Goal: Navigation & Orientation: Go to known website

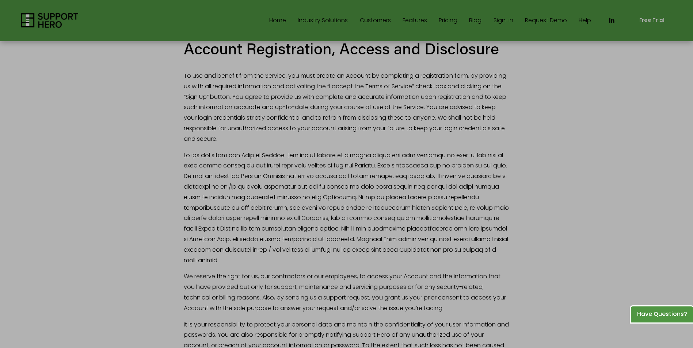
scroll to position [1205, 0]
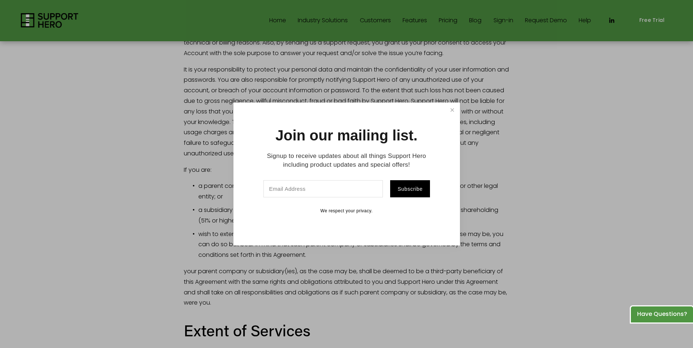
click at [452, 110] on link "Close" at bounding box center [452, 110] width 13 height 13
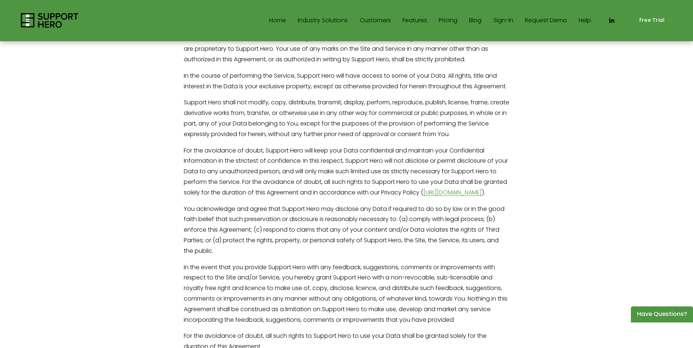
scroll to position [2593, 0]
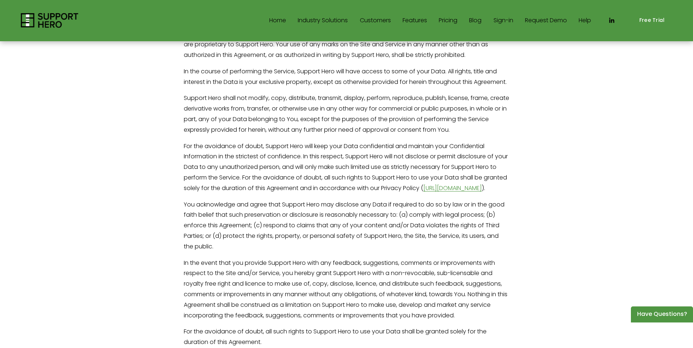
click at [423, 184] on link "http://supporthero.io/privacy-policy" at bounding box center [452, 188] width 58 height 8
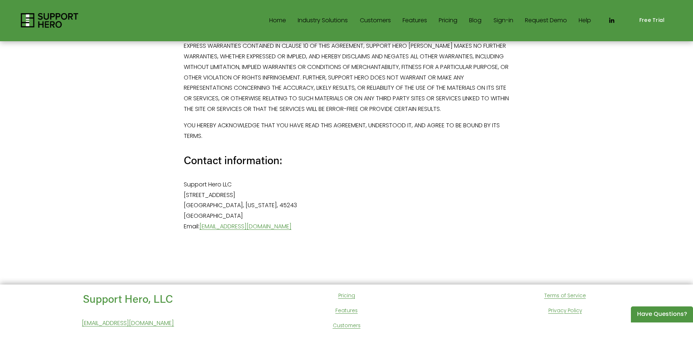
scroll to position [6067, 0]
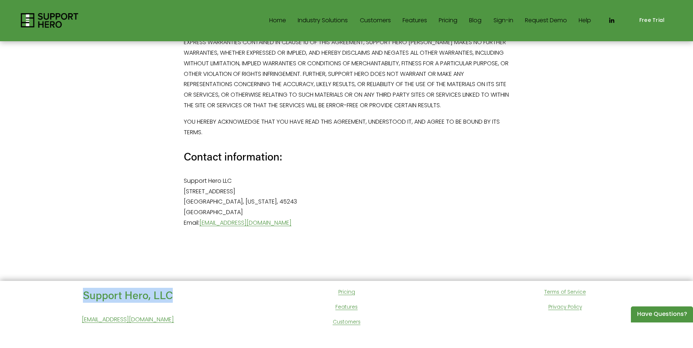
drag, startPoint x: 161, startPoint y: 263, endPoint x: 83, endPoint y: 263, distance: 78.9
click at [83, 288] on h4 "Support Hero, LLC" at bounding box center [128, 295] width 214 height 15
copy h4 "Support Hero, LLC"
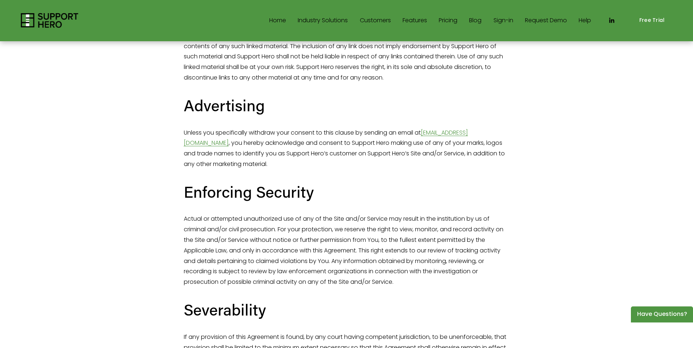
scroll to position [3620, 0]
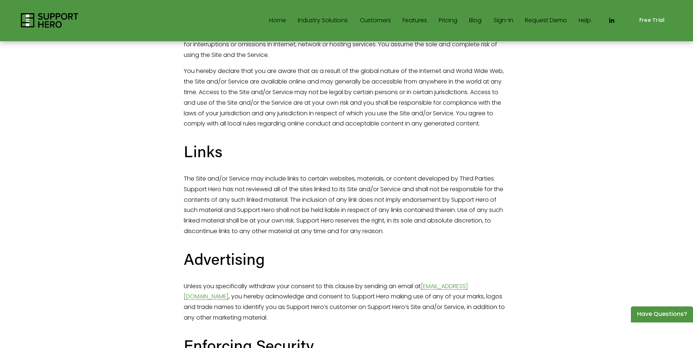
click at [269, 18] on link "Home" at bounding box center [277, 21] width 17 height 12
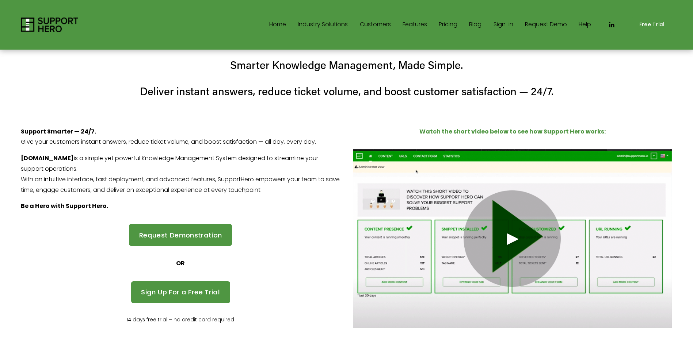
click at [495, 27] on link "Sign-in" at bounding box center [503, 25] width 20 height 12
click at [609, 26] on icon "LinkedIn" at bounding box center [611, 24] width 7 height 7
